Goal: Find specific page/section: Find specific page/section

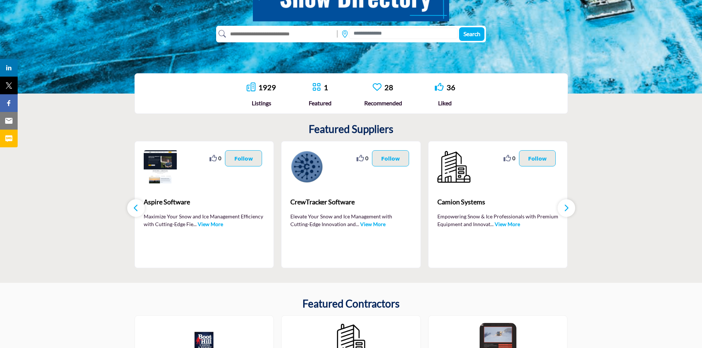
scroll to position [147, 0]
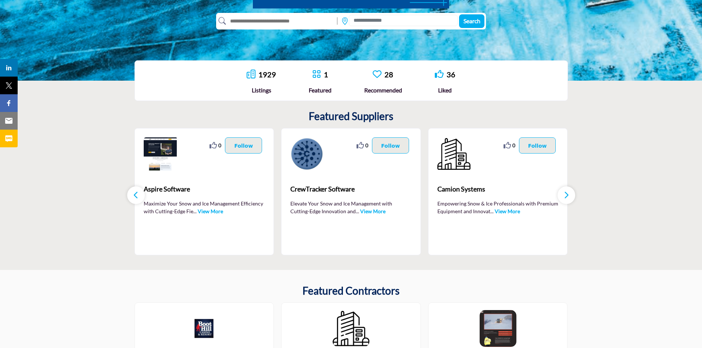
click at [253, 74] on icon at bounding box center [251, 74] width 9 height 9
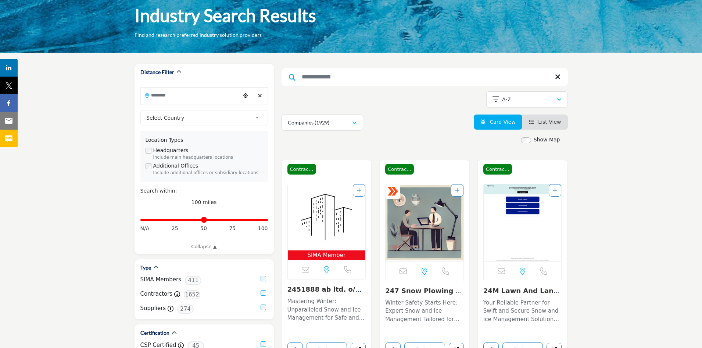
scroll to position [74, 0]
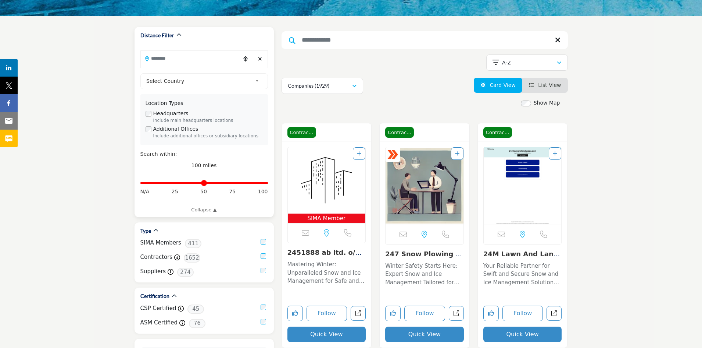
click at [190, 60] on input "Search Location" at bounding box center [190, 58] width 99 height 14
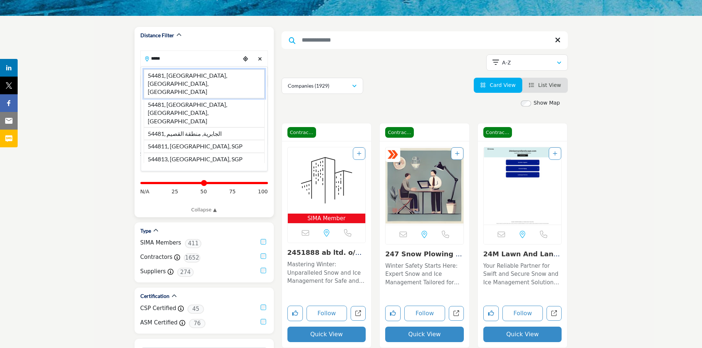
click at [188, 74] on li "54481, Stevens Point, WI, USA" at bounding box center [204, 83] width 121 height 29
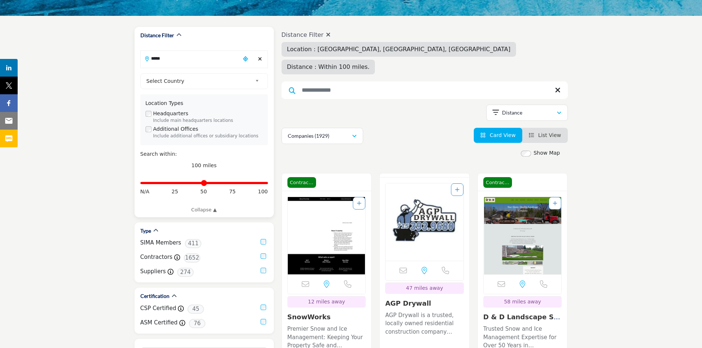
type input "**********"
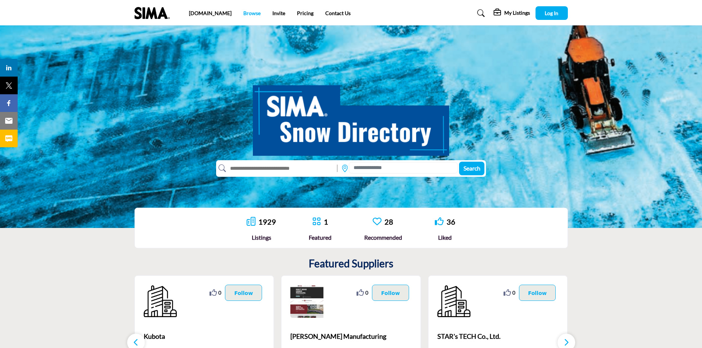
click at [243, 14] on link "Browse" at bounding box center [251, 13] width 17 height 6
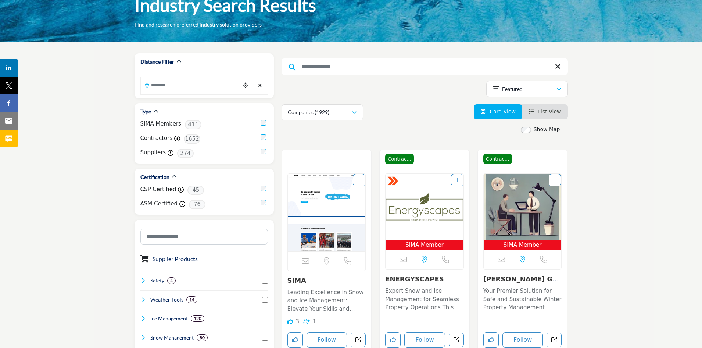
scroll to position [37, 0]
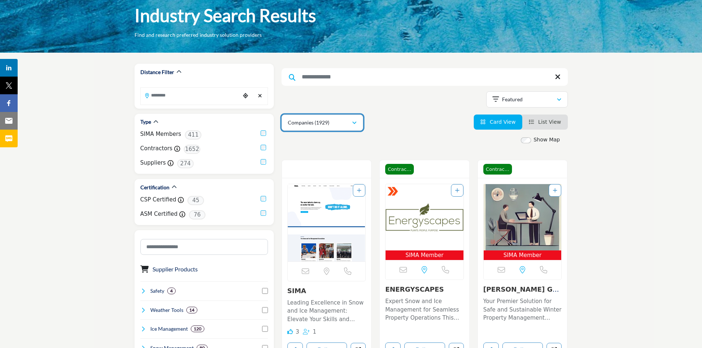
click at [350, 122] on div "Companies (1929)" at bounding box center [320, 122] width 64 height 9
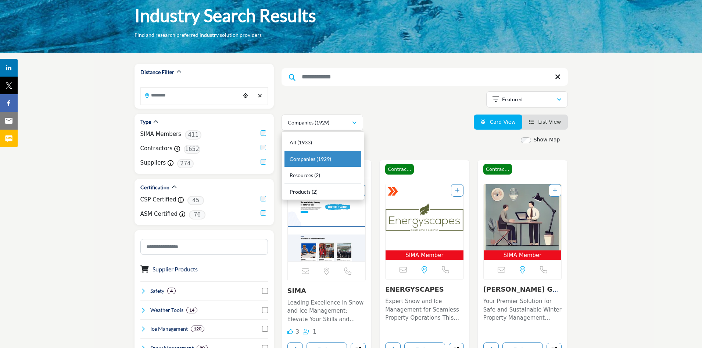
click at [395, 123] on div "Companies (1929) All (1933) Companies (1929) Resources (2) Products" at bounding box center [425, 122] width 286 height 16
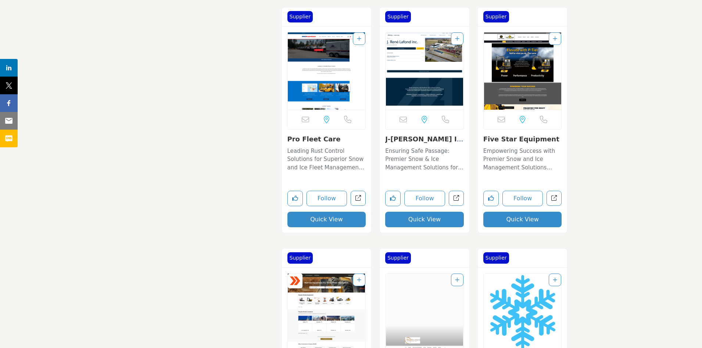
scroll to position [8238, 0]
